Goal: Navigation & Orientation: Find specific page/section

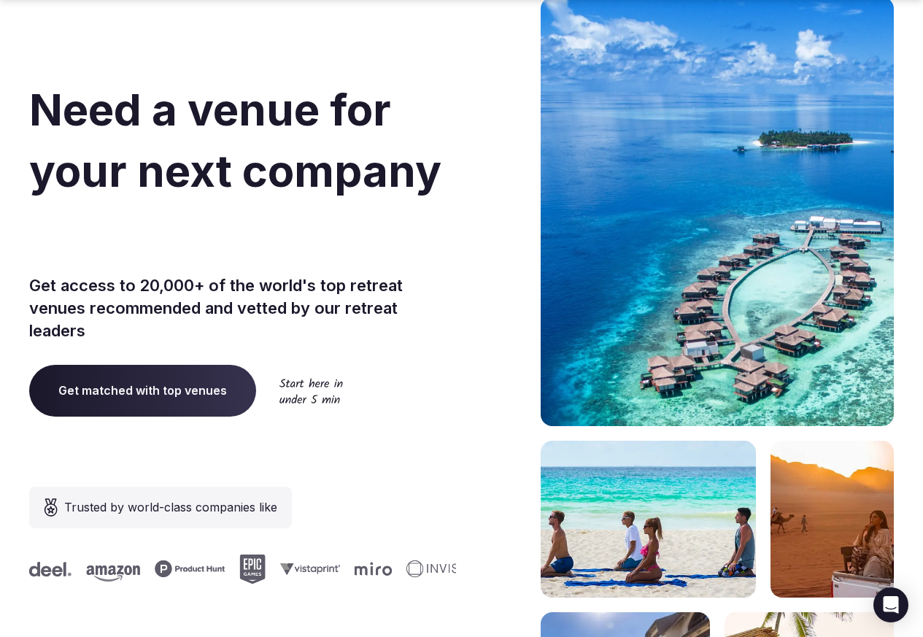
scroll to position [525, 0]
